Goal: Navigation & Orientation: Find specific page/section

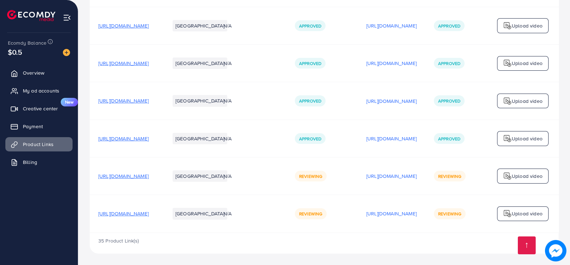
scroll to position [1852, 0]
drag, startPoint x: 304, startPoint y: 259, endPoint x: 312, endPoint y: 238, distance: 21.8
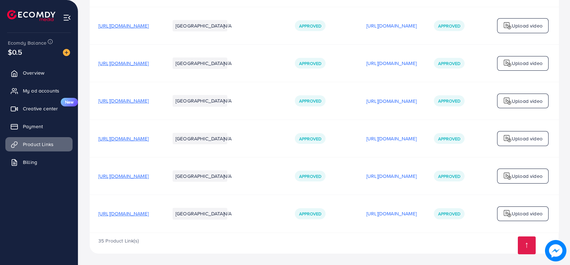
click at [312, 238] on div "35 Product Link(s)" at bounding box center [324, 243] width 469 height 21
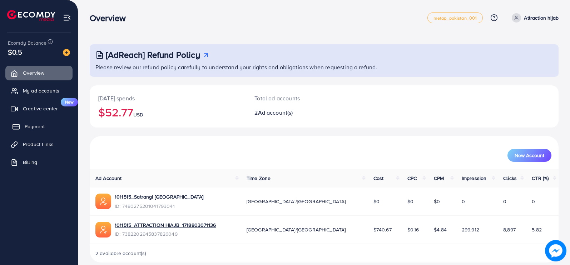
click at [51, 124] on link "Payment" at bounding box center [38, 126] width 67 height 14
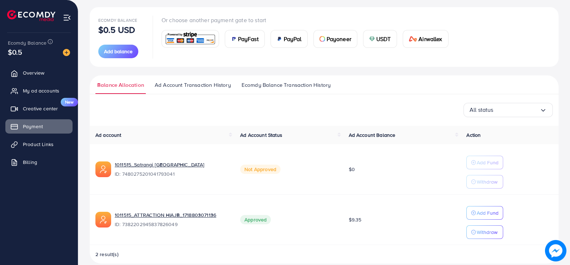
scroll to position [88, 0]
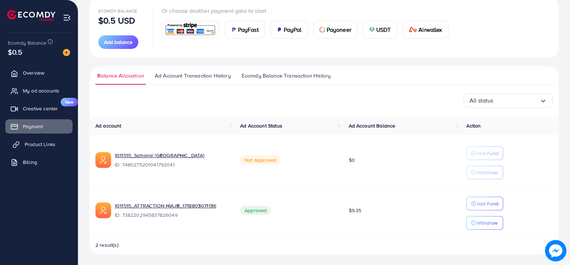
click at [51, 140] on link "Product Links" at bounding box center [38, 144] width 67 height 14
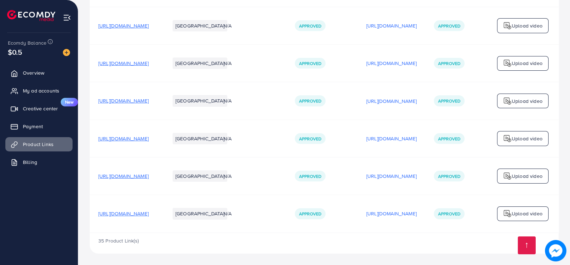
scroll to position [1852, 0]
click at [149, 173] on span "[URL][DOMAIN_NAME]" at bounding box center [123, 176] width 50 height 7
click at [149, 210] on span "[URL][DOMAIN_NAME]" at bounding box center [123, 213] width 50 height 7
